Goal: Information Seeking & Learning: Understand process/instructions

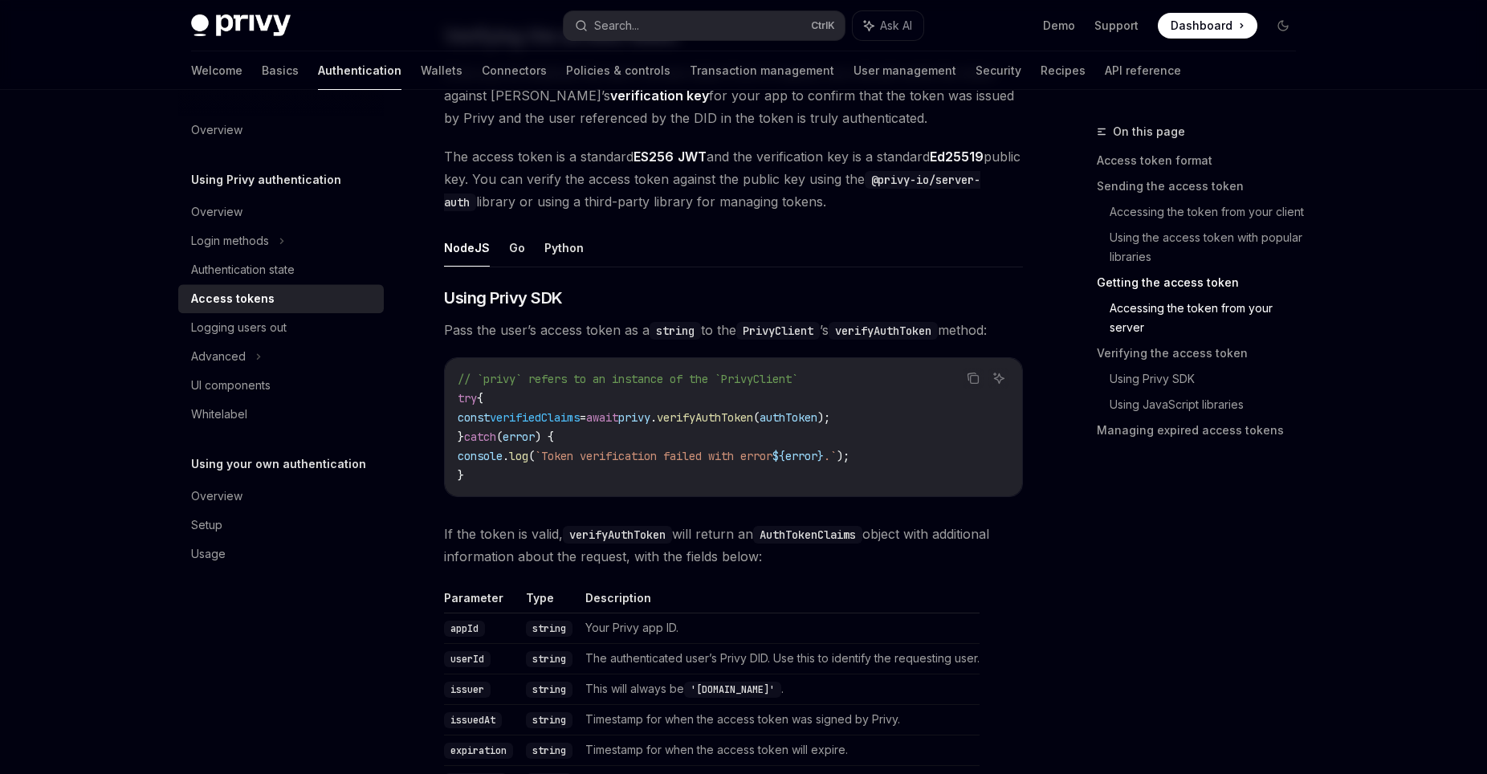
scroll to position [2402, 0]
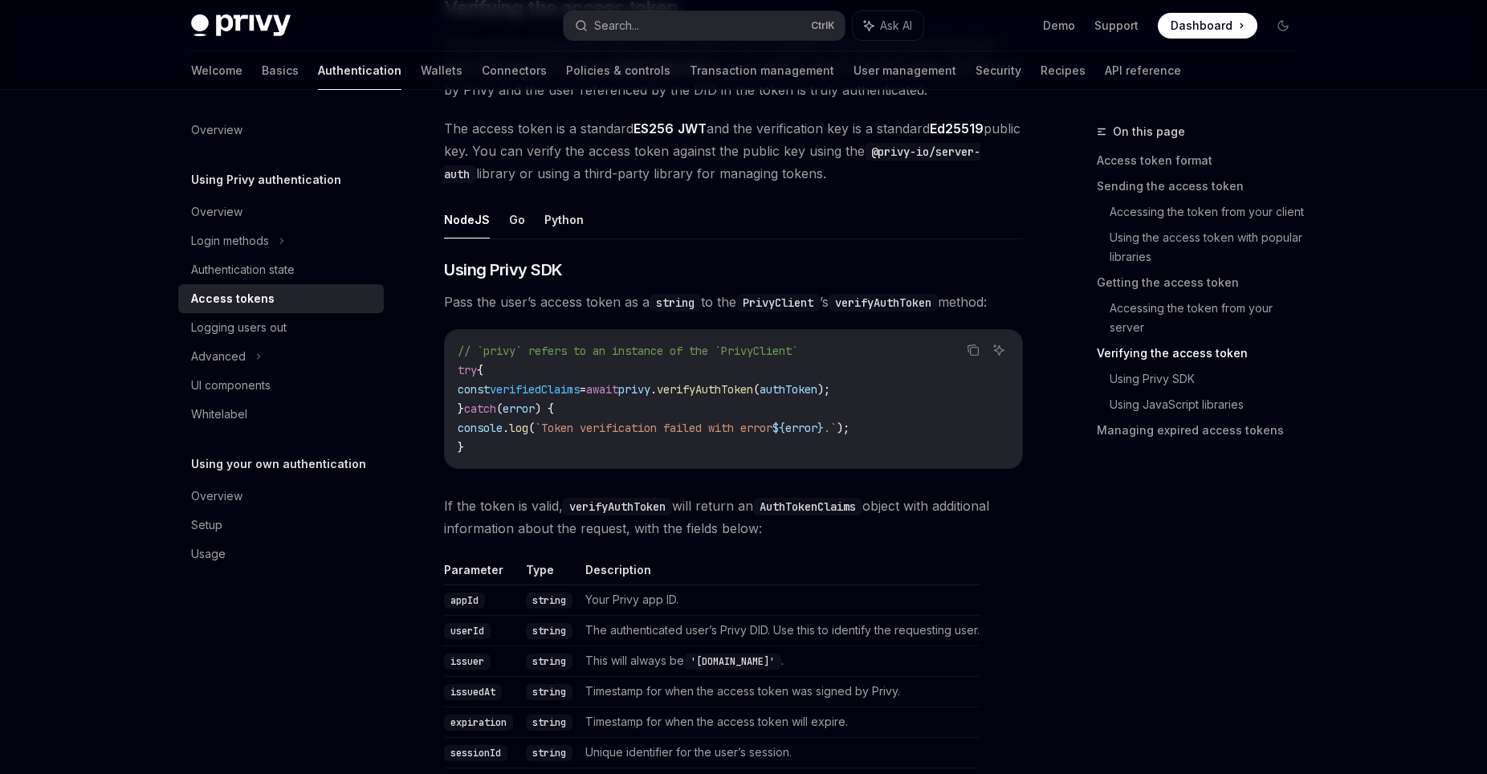
click at [738, 391] on span "verifyAuthToken" at bounding box center [705, 389] width 96 height 14
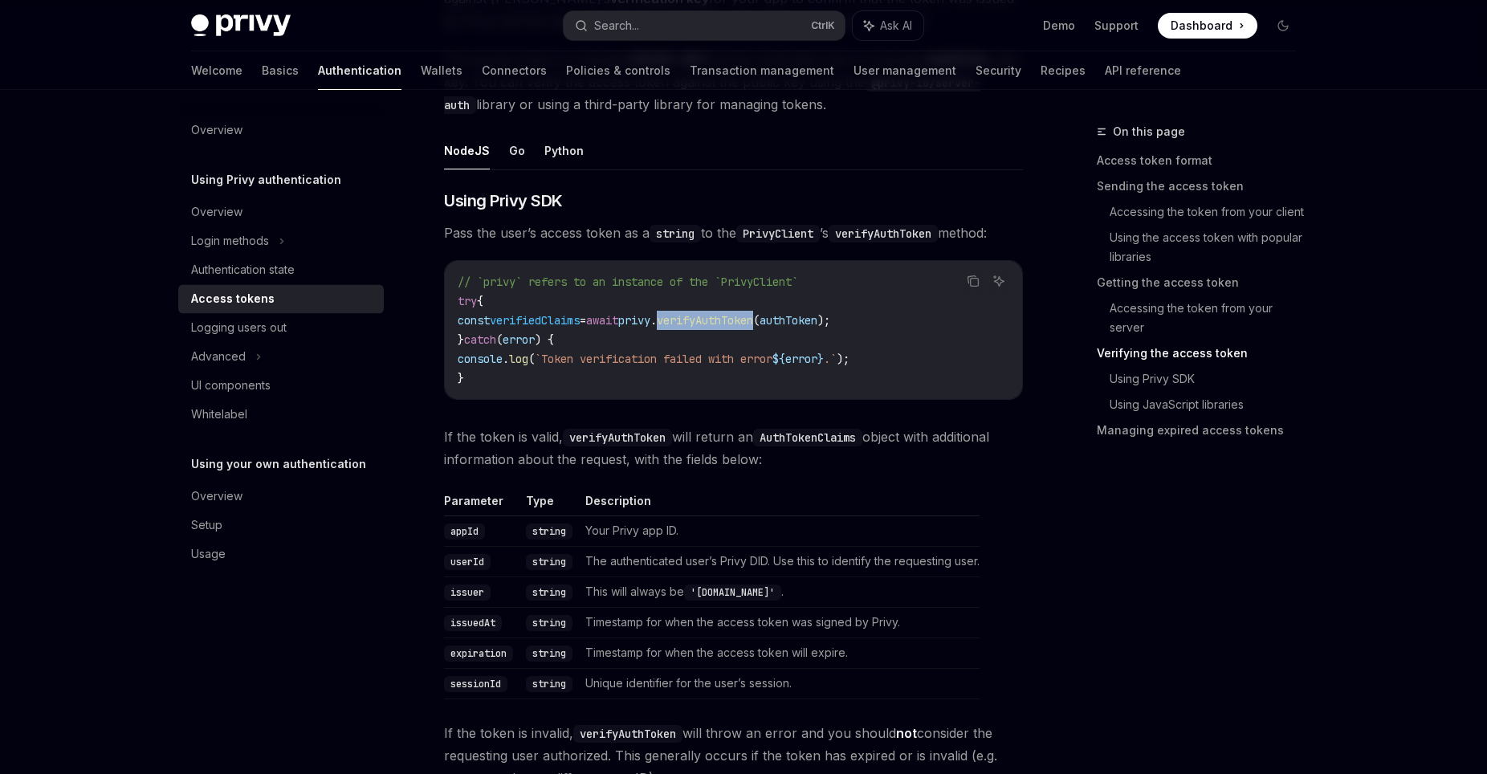
scroll to position [2511, 0]
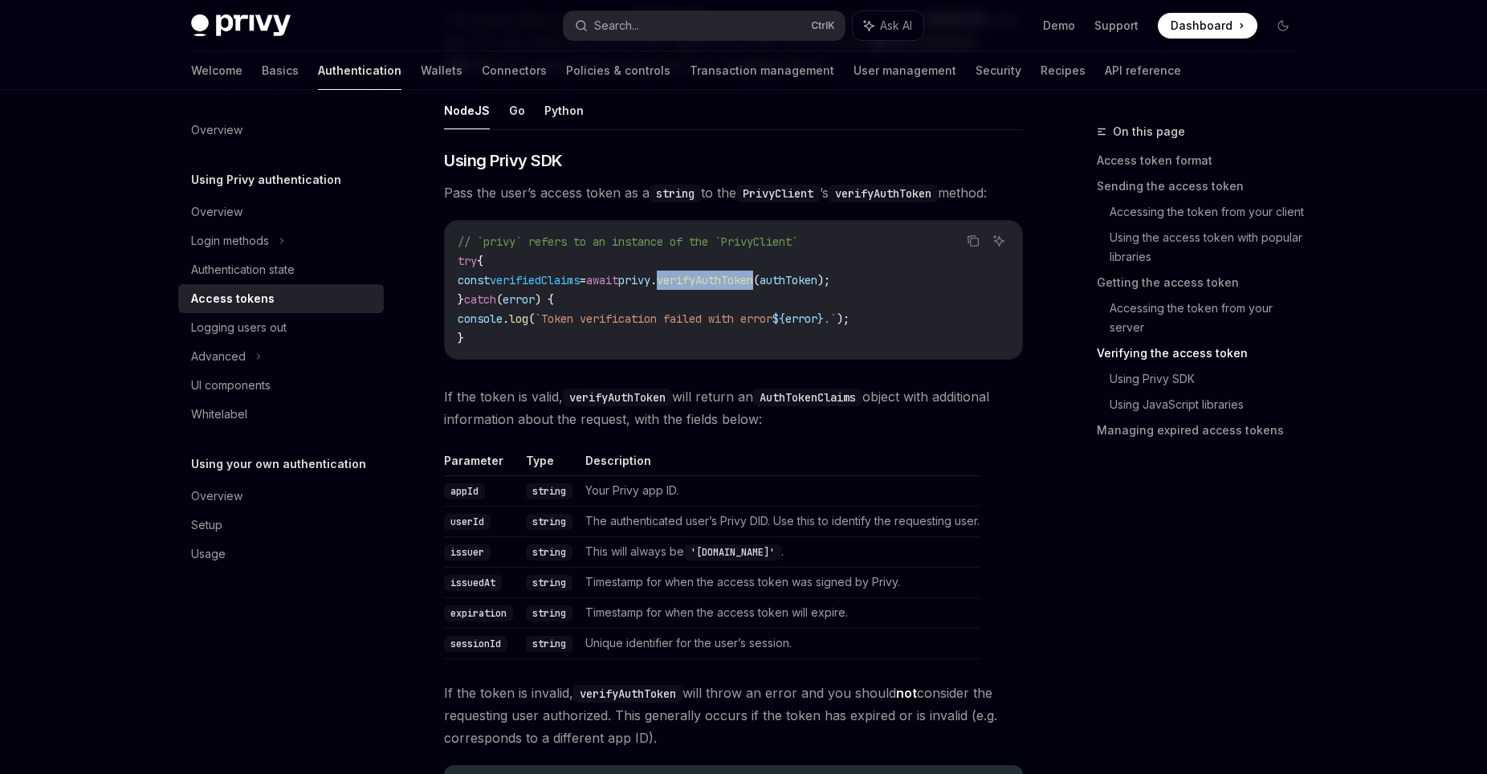
click at [747, 283] on span "verifyAuthToken" at bounding box center [705, 280] width 96 height 14
click at [689, 288] on code "// `privy` refers to an instance of the `PrivyClient` try { const verifiedClaim…" at bounding box center [734, 290] width 552 height 116
click at [552, 109] on button "Python" at bounding box center [563, 111] width 39 height 38
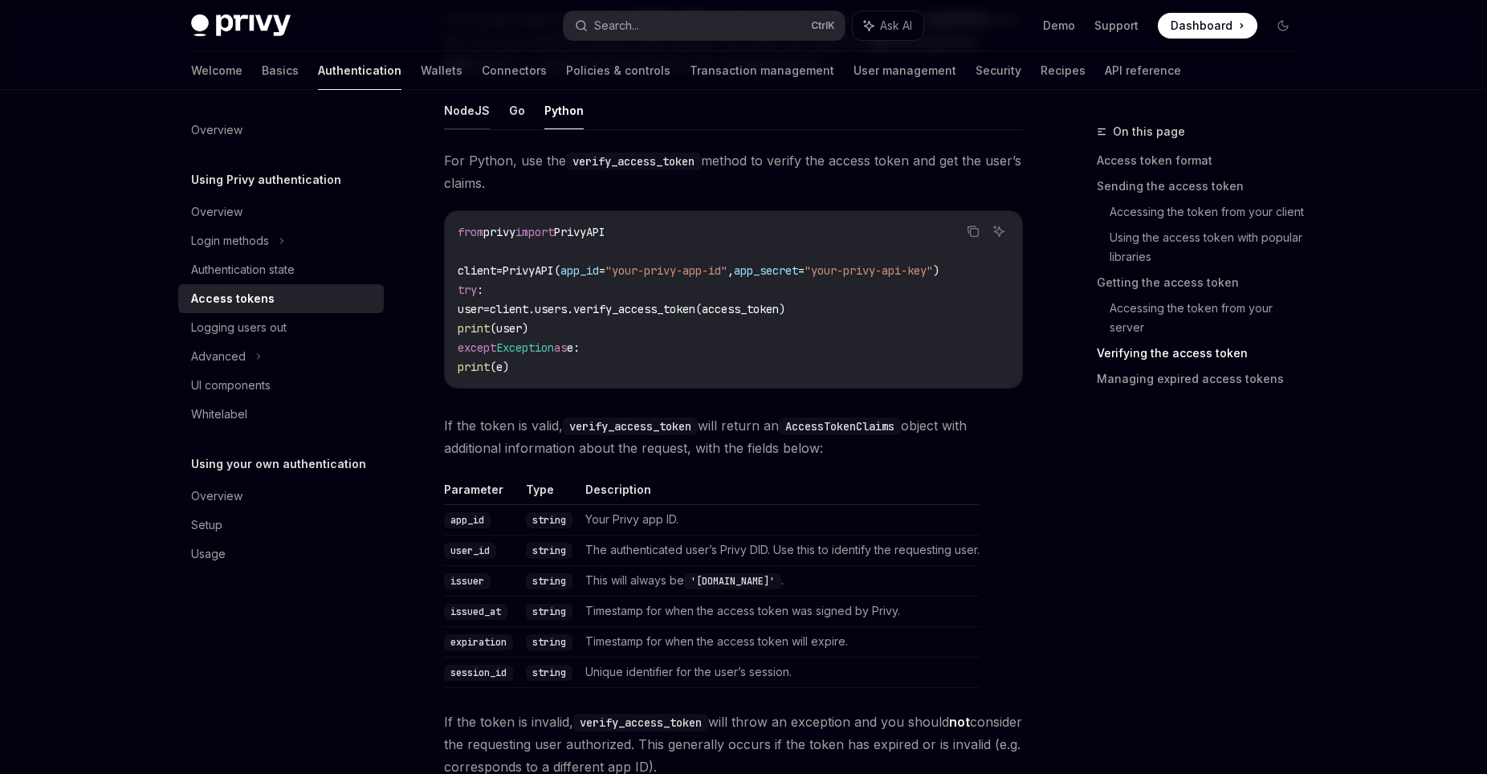
click at [464, 114] on button "NodeJS" at bounding box center [467, 111] width 46 height 38
type textarea "*"
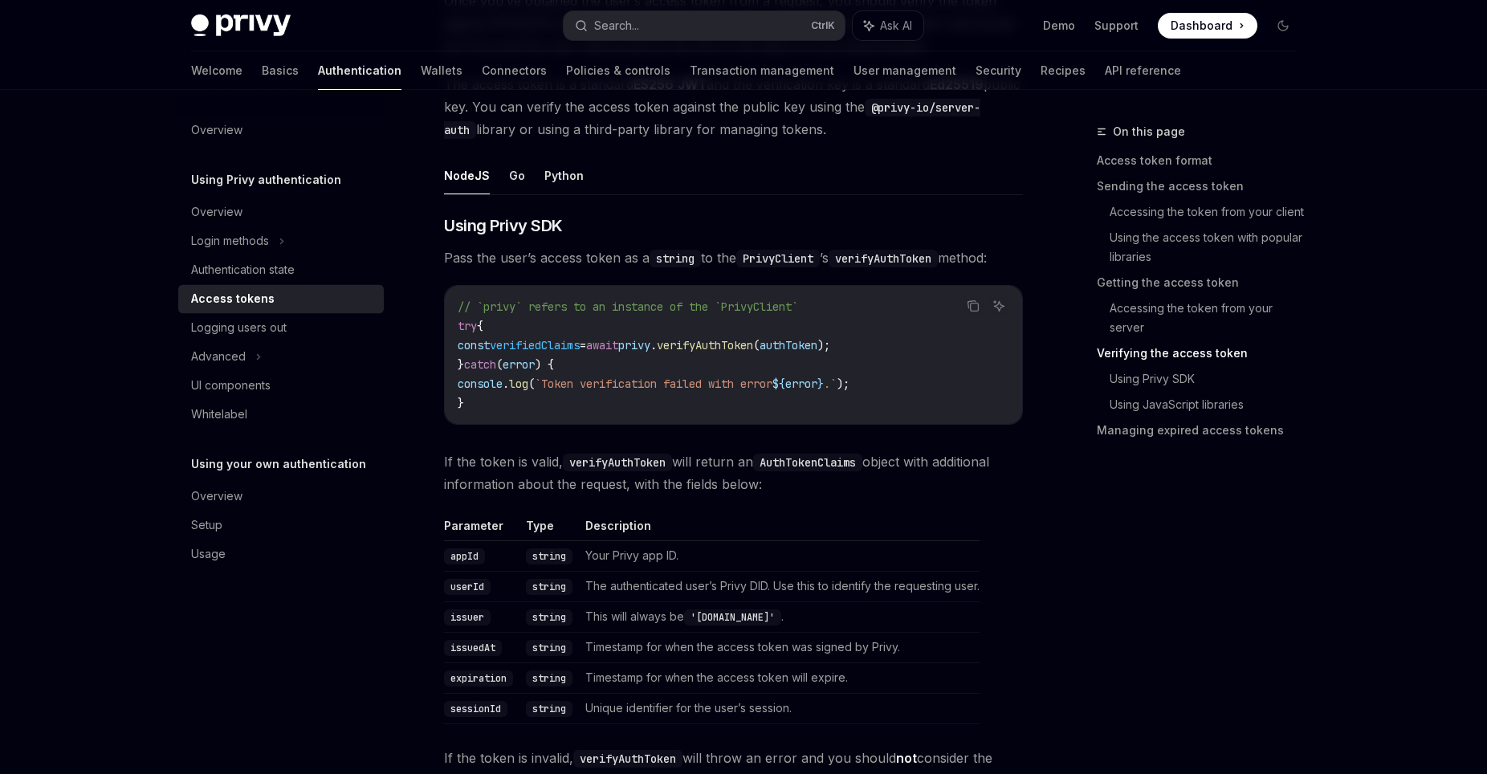
scroll to position [2402, 0]
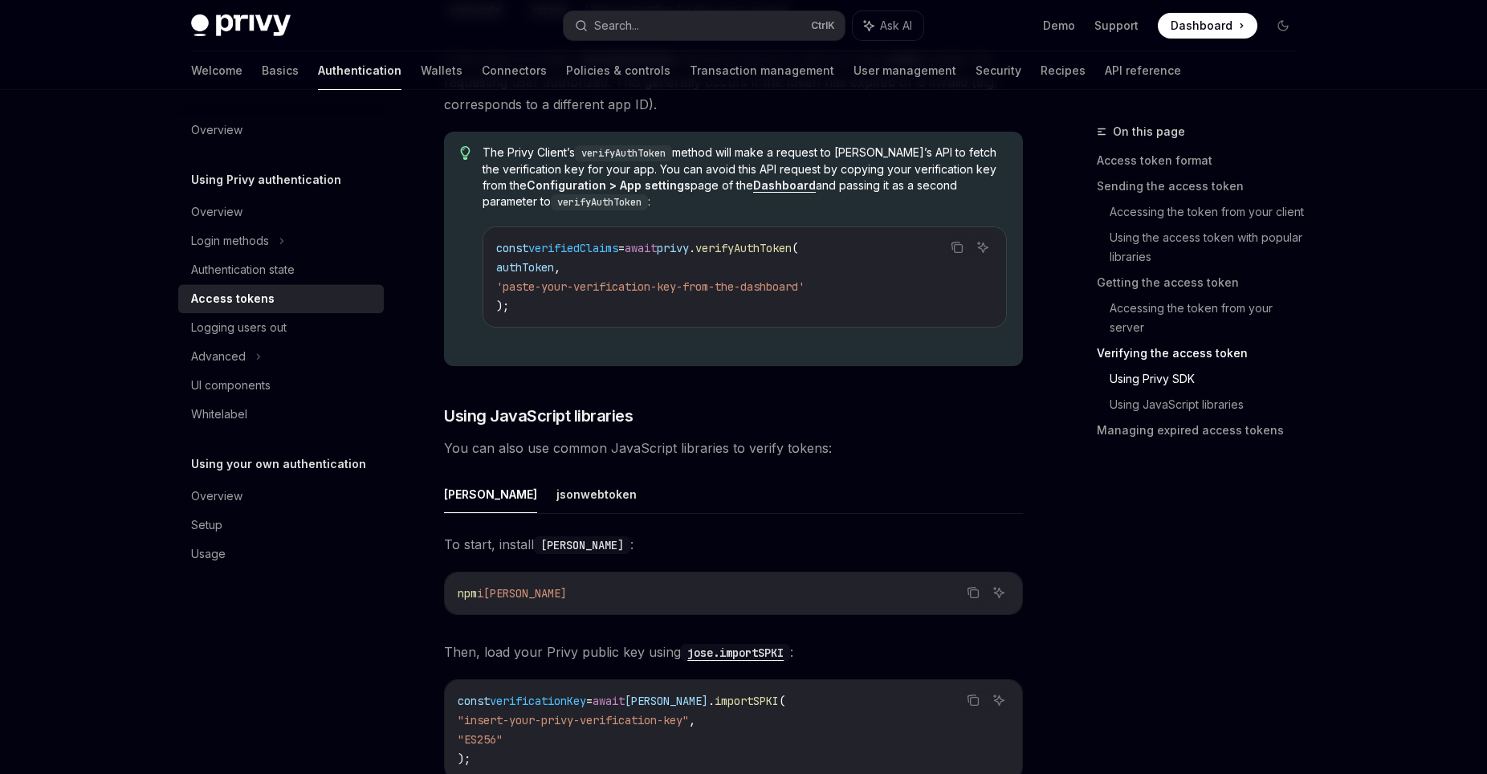
scroll to position [3023, 0]
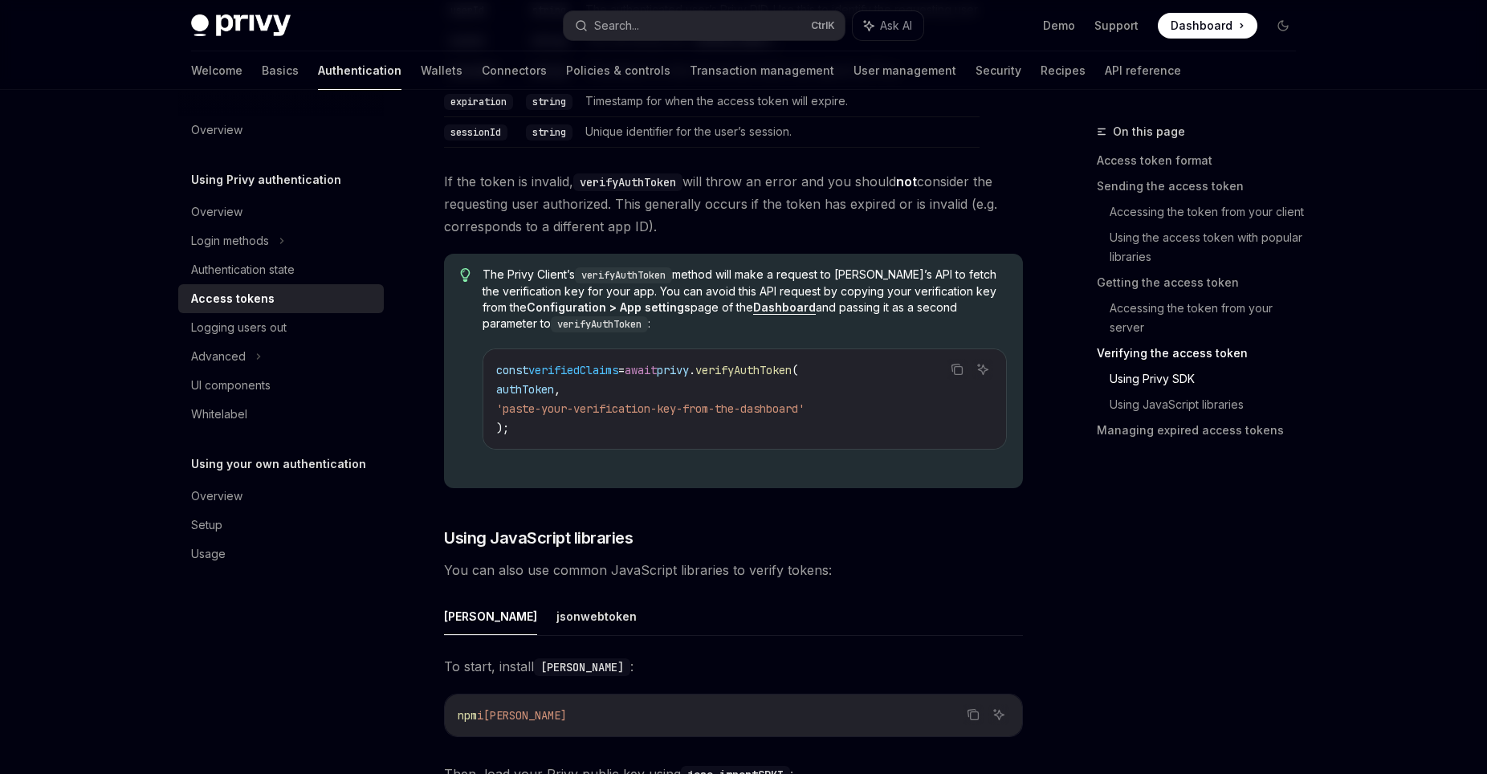
click at [758, 375] on span "verifyAuthToken" at bounding box center [743, 370] width 96 height 14
click at [689, 377] on span "privy" at bounding box center [673, 370] width 32 height 14
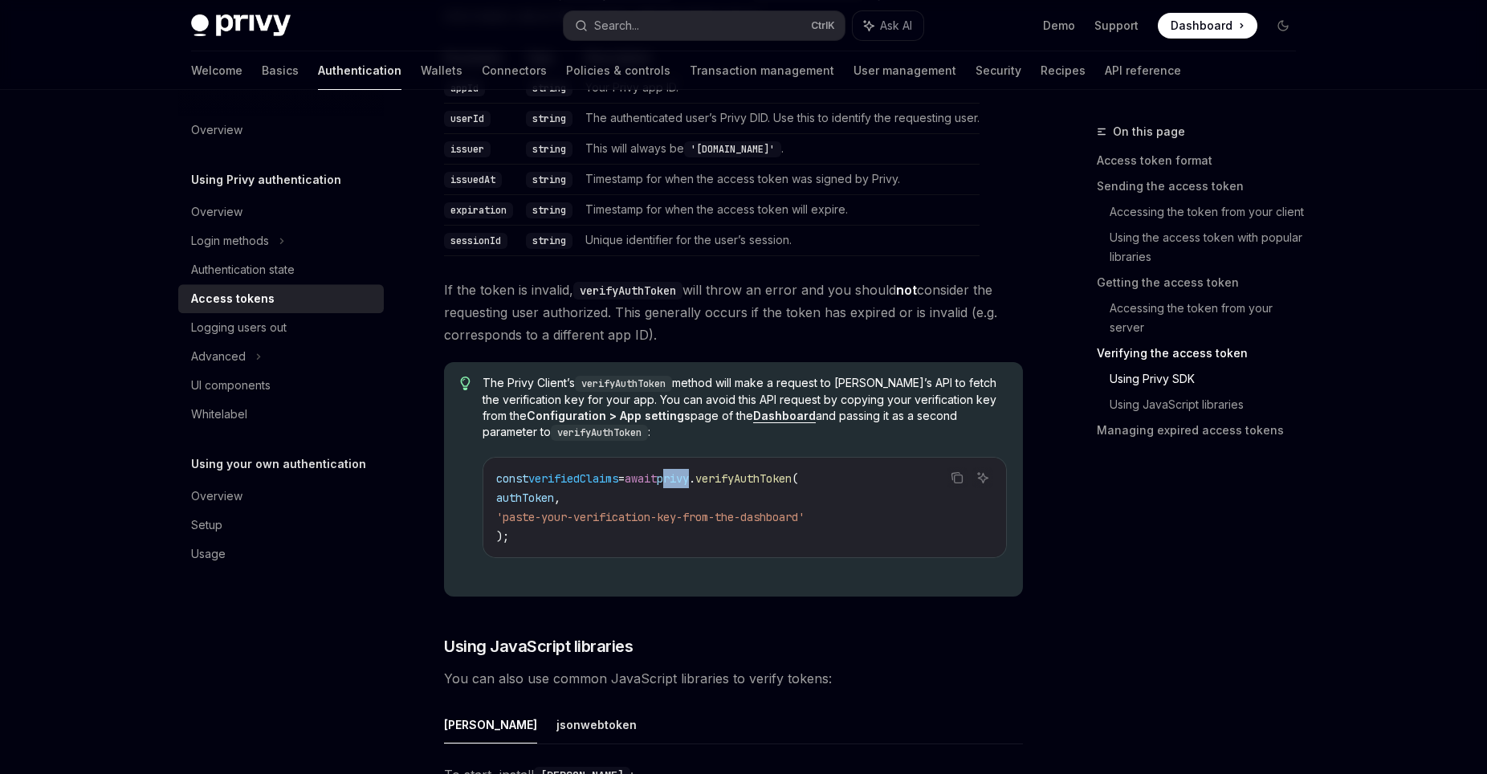
scroll to position [2913, 0]
click at [1122, 506] on div "On this page Access token format Sending the access token Accessing the token f…" at bounding box center [1187, 448] width 244 height 652
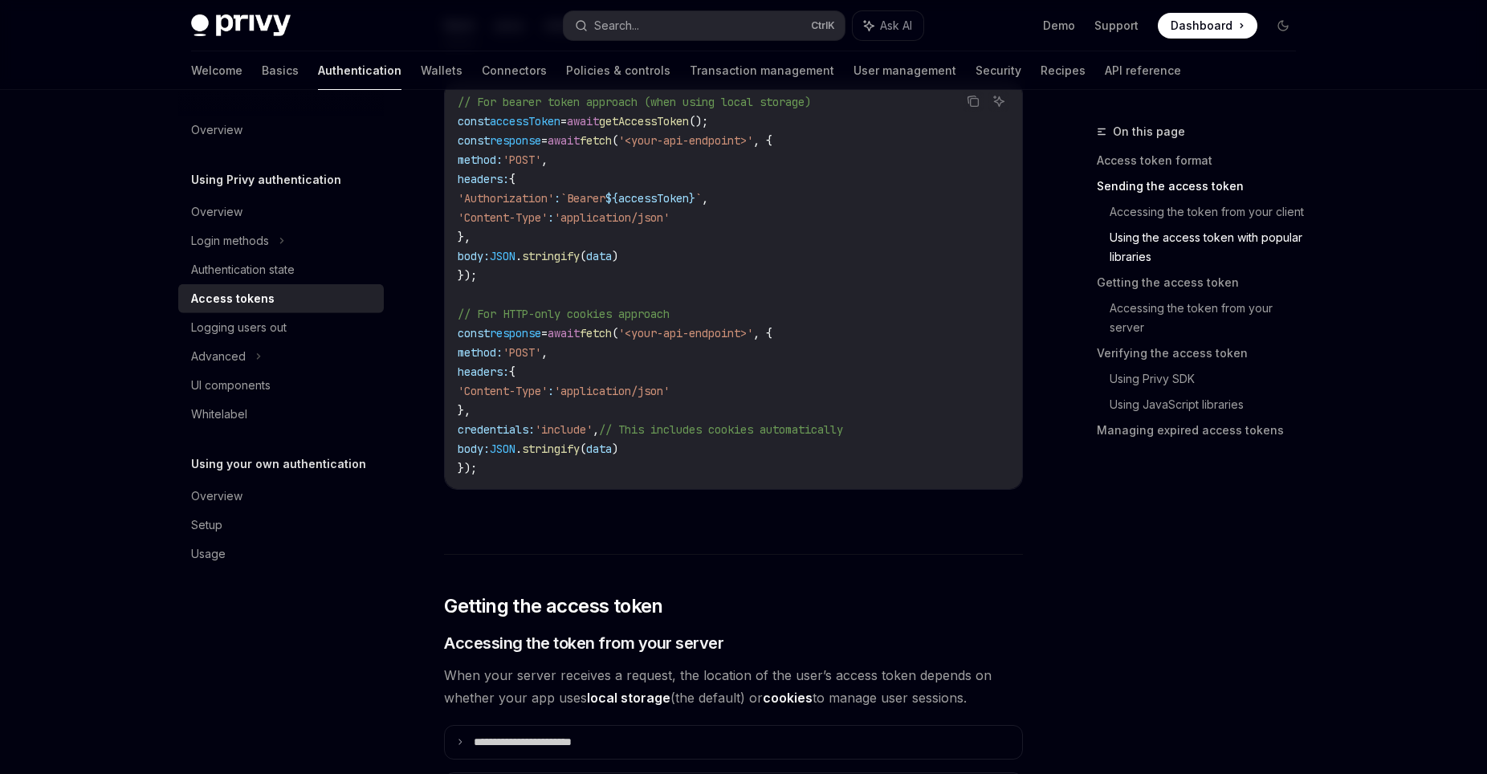
scroll to position [1494, 0]
